Goal: Information Seeking & Learning: Check status

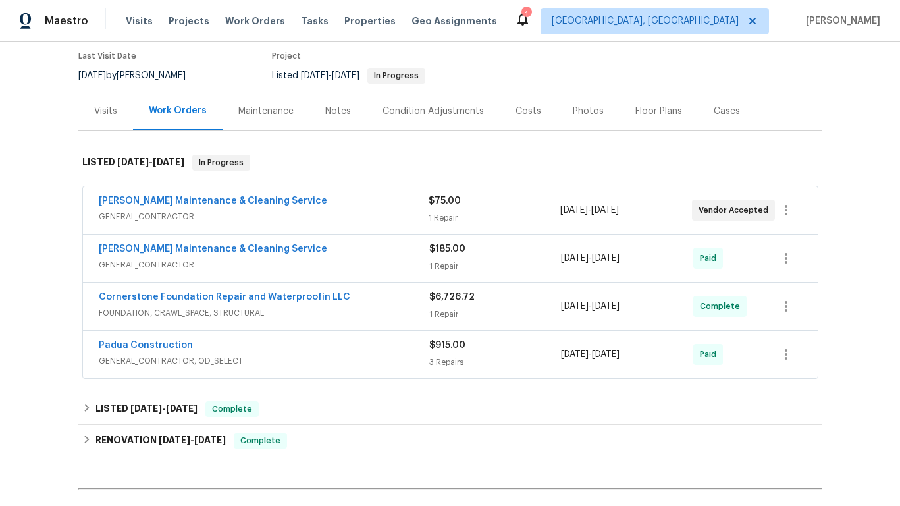
scroll to position [112, 0]
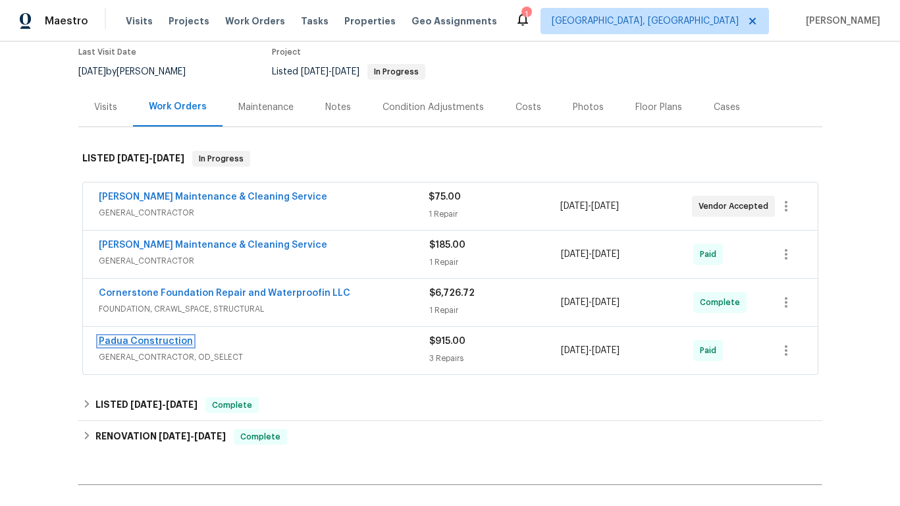
click at [169, 341] on link "Padua Construction" at bounding box center [146, 341] width 94 height 9
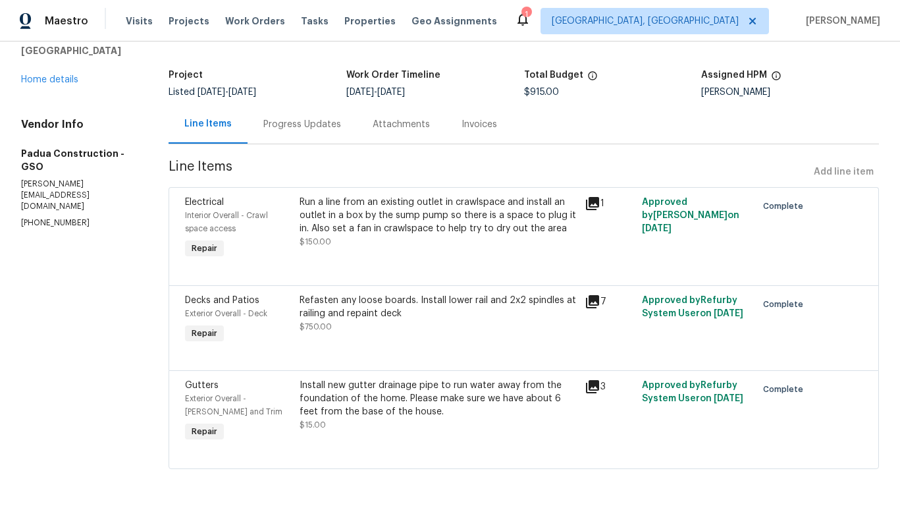
scroll to position [68, 0]
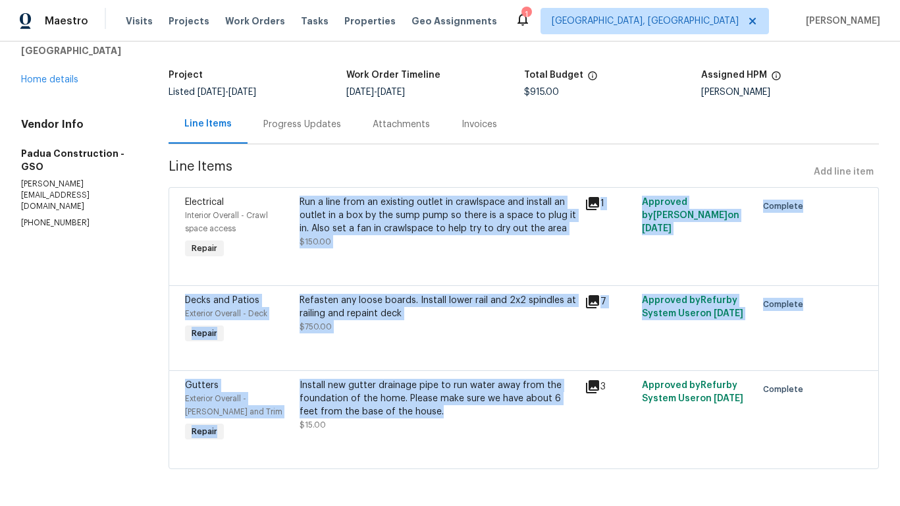
drag, startPoint x: 302, startPoint y: 198, endPoint x: 465, endPoint y: 412, distance: 269.4
click at [465, 412] on div "Electrical Interior Overall - Crawl space access Repair Run a line from an exis…" at bounding box center [524, 328] width 711 height 282
copy div "Run a line from an existing outlet in crawlspace and install an outlet in a box…"
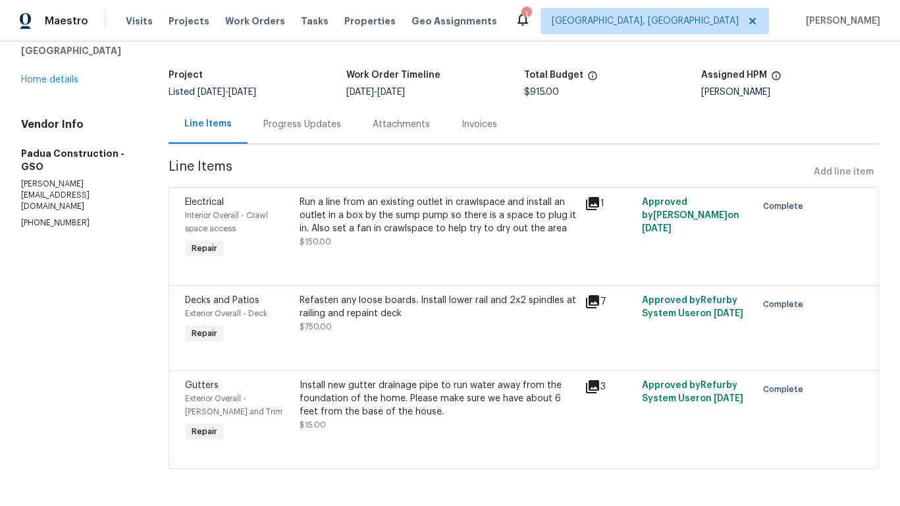
click at [151, 271] on div "All work orders [STREET_ADDRESS] Home details Vendor Info Padua Construction - …" at bounding box center [450, 241] width 900 height 530
click at [47, 71] on div "[STREET_ADDRESS] Home details" at bounding box center [79, 56] width 116 height 61
click at [45, 76] on link "Home details" at bounding box center [49, 79] width 57 height 9
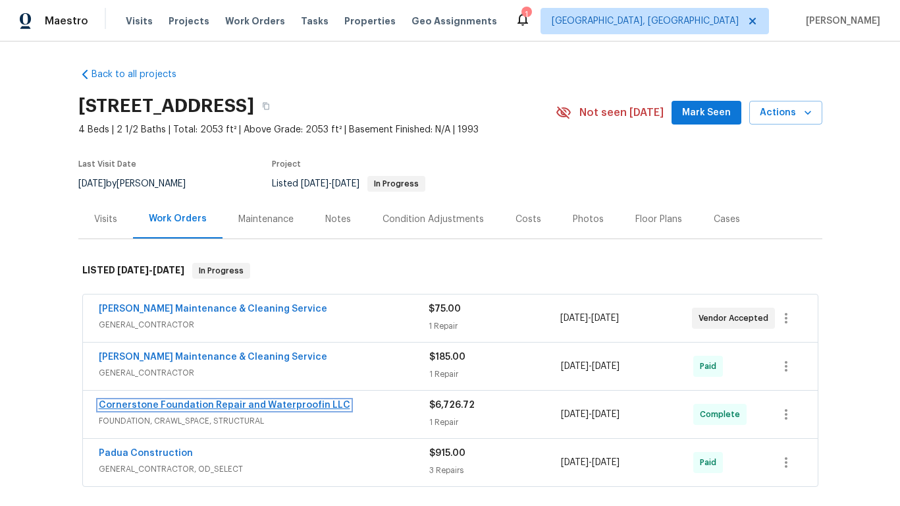
click at [180, 402] on link "Cornerstone Foundation Repair and Waterproofin LLC" at bounding box center [225, 404] width 252 height 9
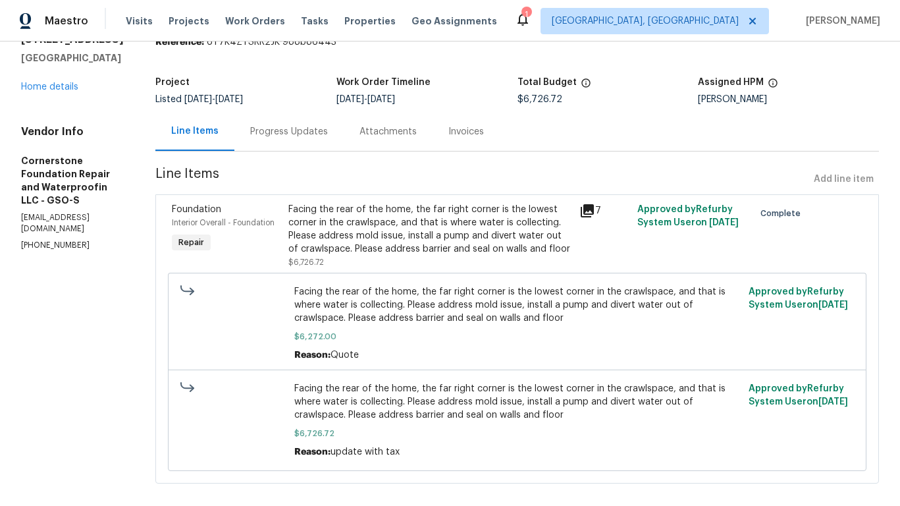
scroll to position [76, 0]
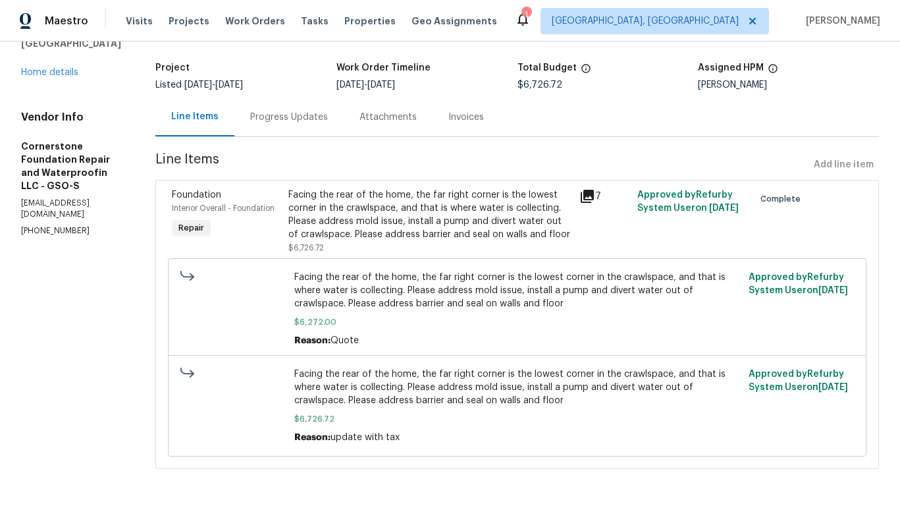
click at [458, 117] on div "Invoices" at bounding box center [466, 117] width 36 height 13
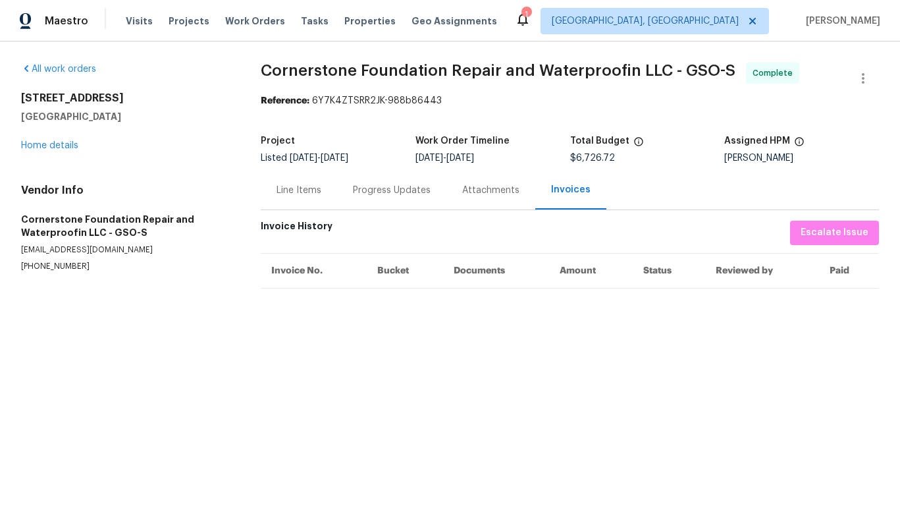
click at [387, 199] on div "Progress Updates" at bounding box center [391, 190] width 109 height 39
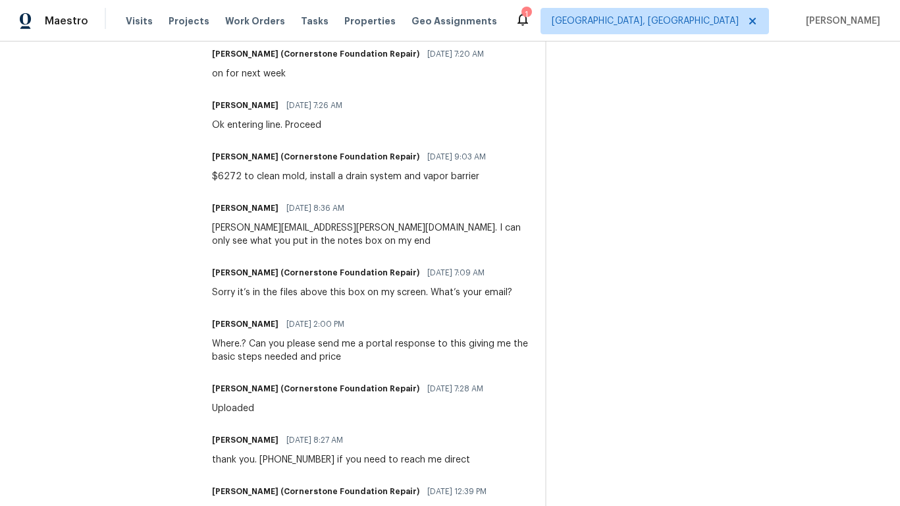
scroll to position [667, 0]
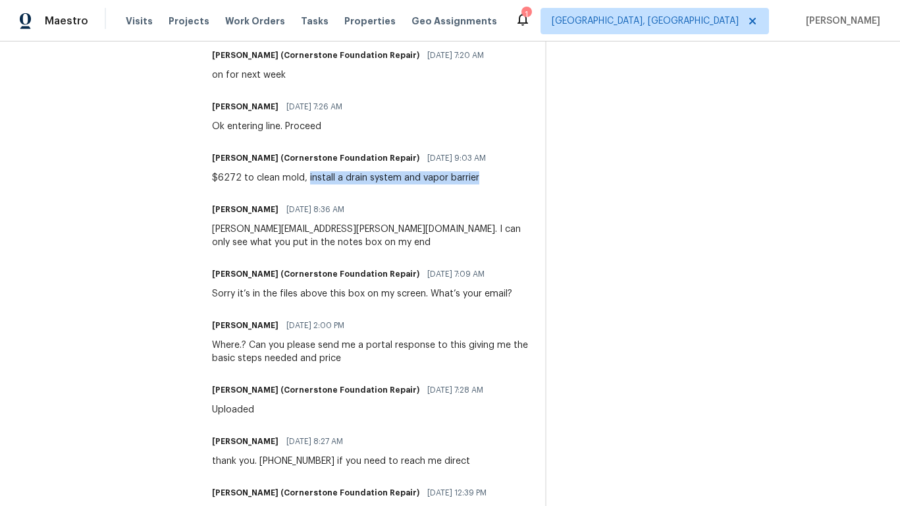
drag, startPoint x: 308, startPoint y: 177, endPoint x: 489, endPoint y: 184, distance: 181.3
click at [489, 184] on div "$6272 to clean mold, install a drain system and vapor barrier" at bounding box center [353, 177] width 282 height 13
copy div "install a drain system and vapor barrier"
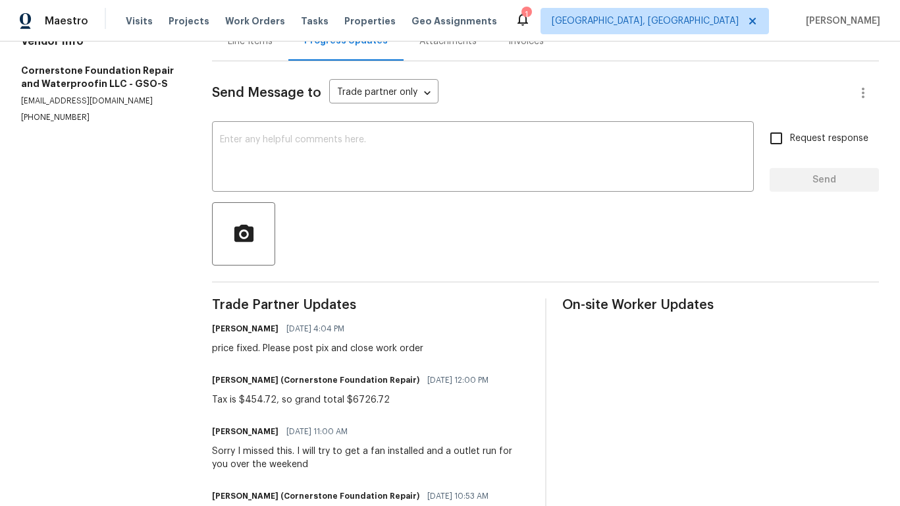
scroll to position [0, 0]
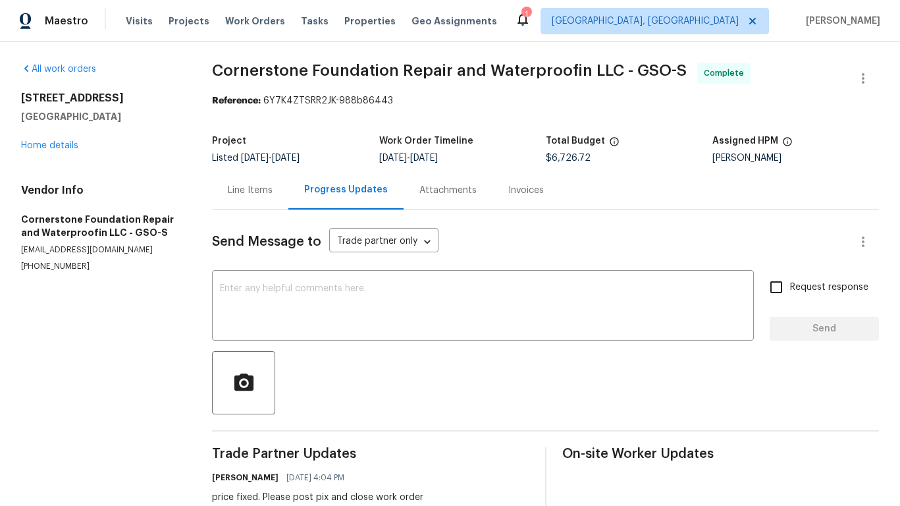
click at [266, 187] on div "Line Items" at bounding box center [250, 190] width 45 height 13
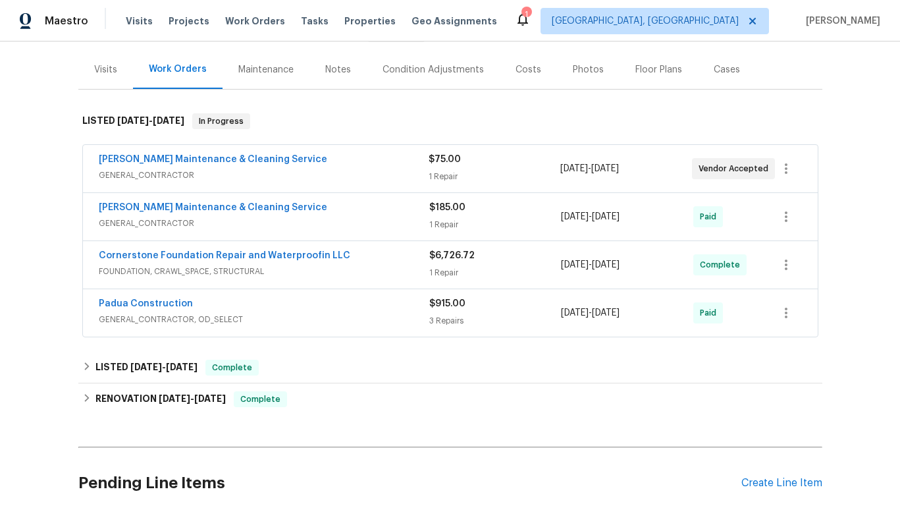
scroll to position [169, 0]
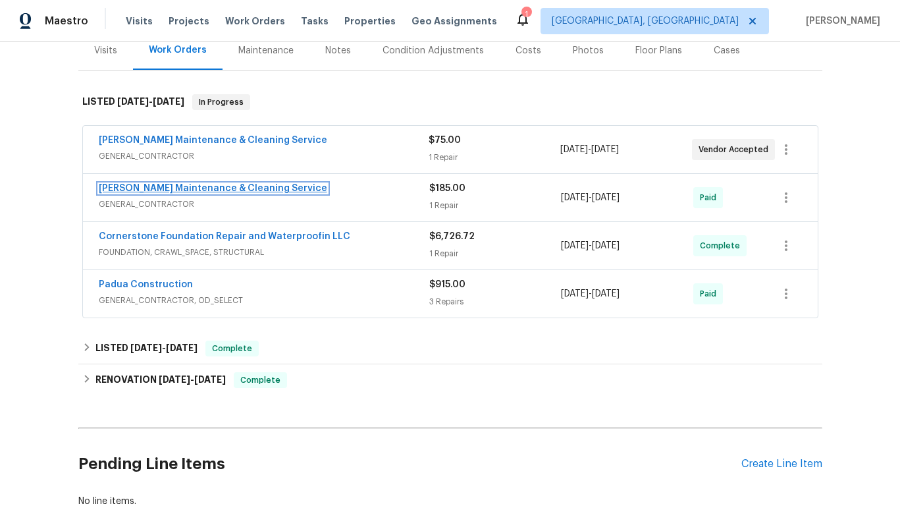
click at [164, 188] on link "[PERSON_NAME] Maintenance & Cleaning Service" at bounding box center [213, 188] width 229 height 9
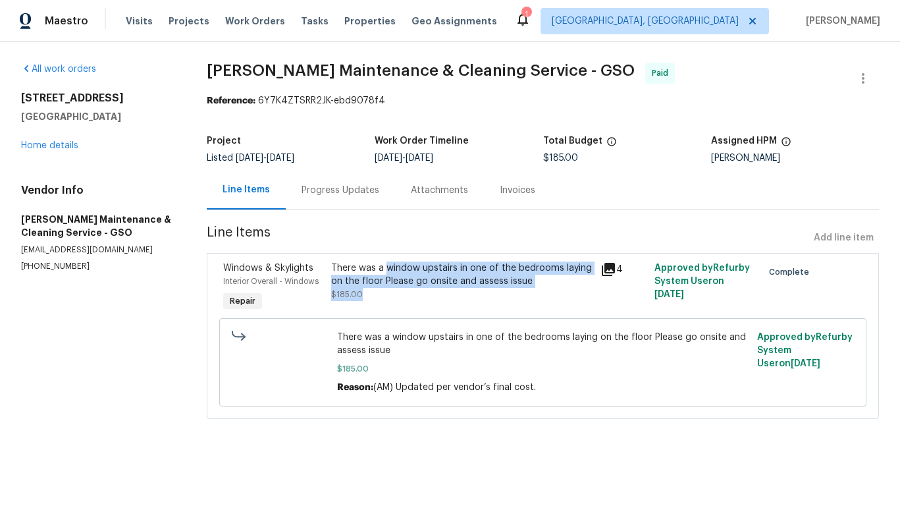
drag, startPoint x: 387, startPoint y: 269, endPoint x: 481, endPoint y: 289, distance: 95.6
click at [481, 289] on div "There was a window upstairs in one of the bedrooms laying on the floor Please g…" at bounding box center [462, 281] width 262 height 40
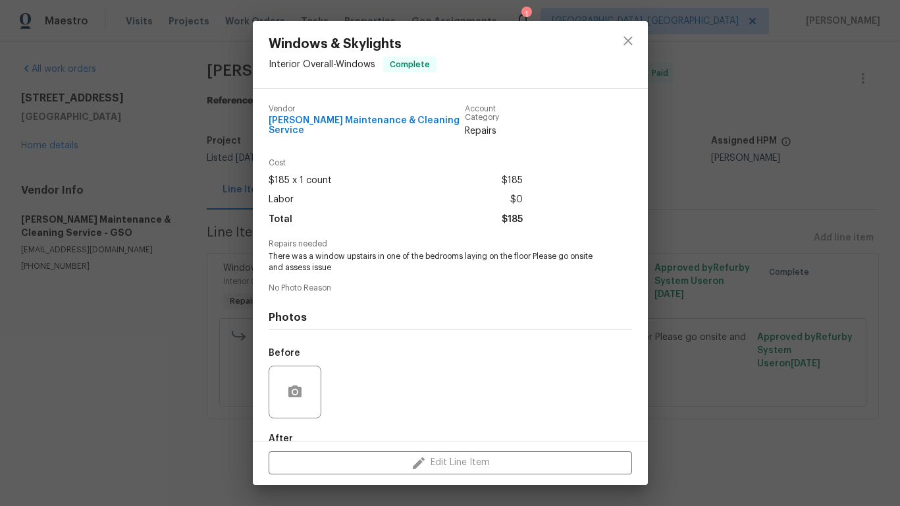
click at [205, 181] on div "Windows & Skylights Interior Overall - Windows Complete Vendor [PERSON_NAME] Ma…" at bounding box center [450, 253] width 900 height 506
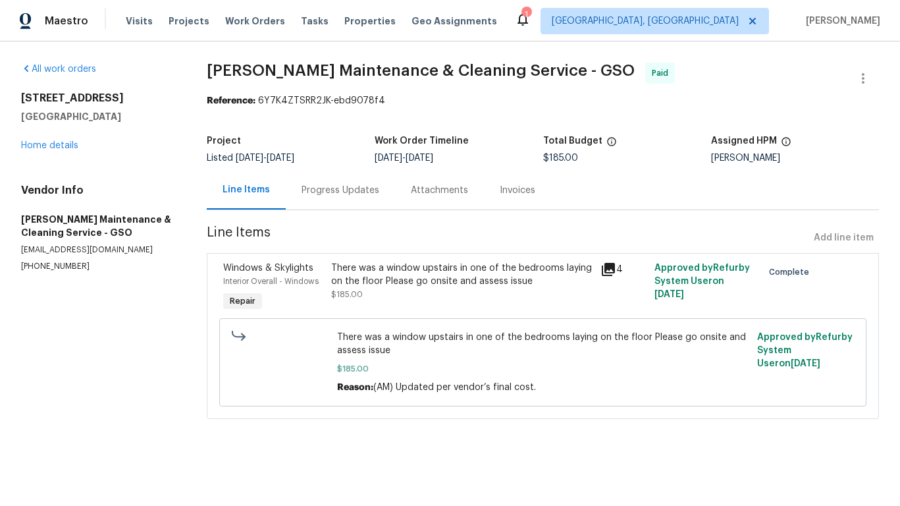
click at [254, 189] on div "Line Items" at bounding box center [246, 189] width 47 height 13
click at [317, 188] on div "Progress Updates" at bounding box center [341, 190] width 78 height 13
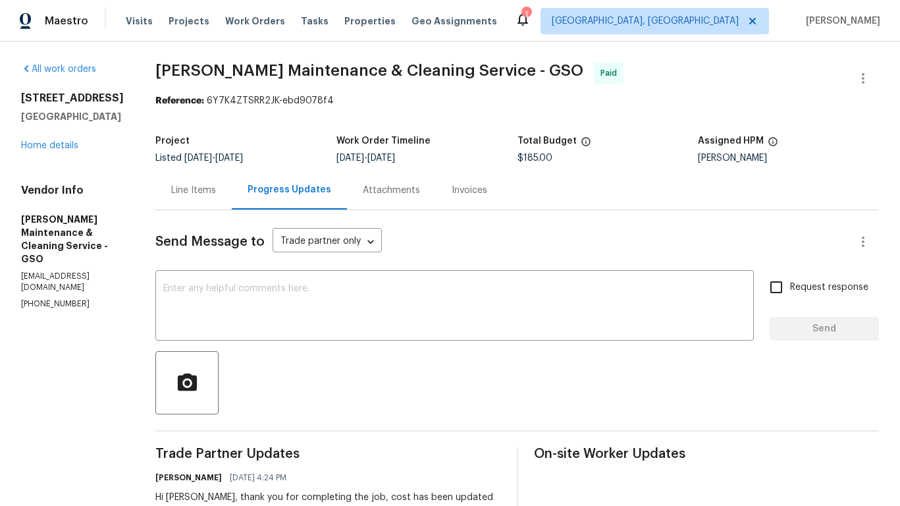
click at [216, 189] on div "Line Items" at bounding box center [193, 190] width 45 height 13
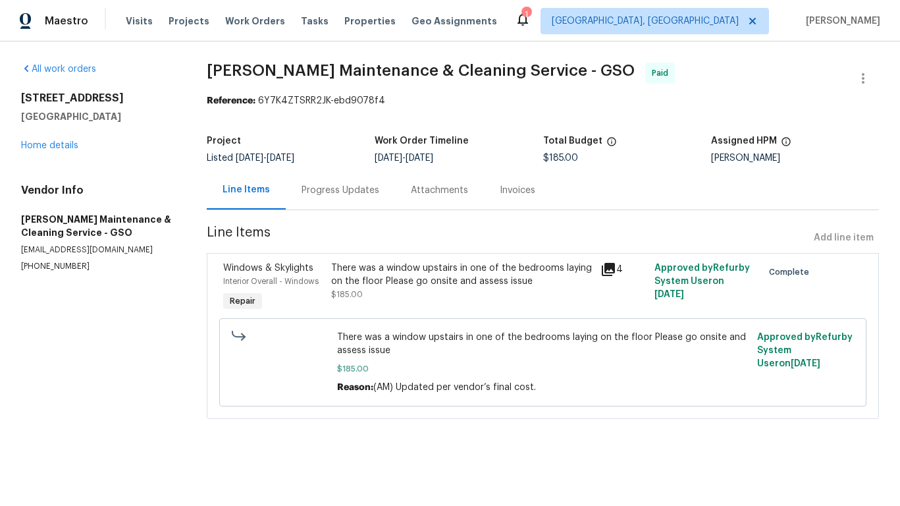
click at [63, 136] on div "[STREET_ADDRESS] Home details" at bounding box center [98, 122] width 154 height 61
click at [61, 143] on link "Home details" at bounding box center [49, 145] width 57 height 9
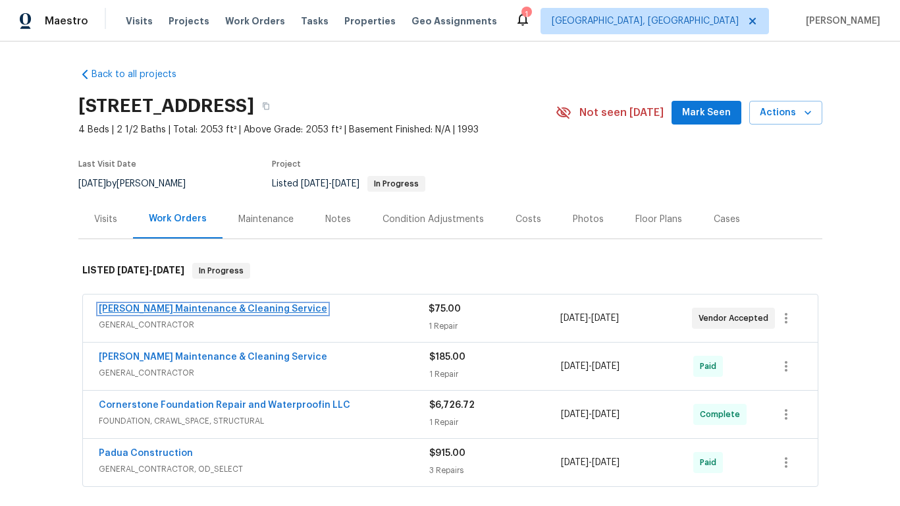
click at [182, 304] on link "[PERSON_NAME] Maintenance & Cleaning Service" at bounding box center [213, 308] width 229 height 9
